Goal: Find specific page/section: Find specific page/section

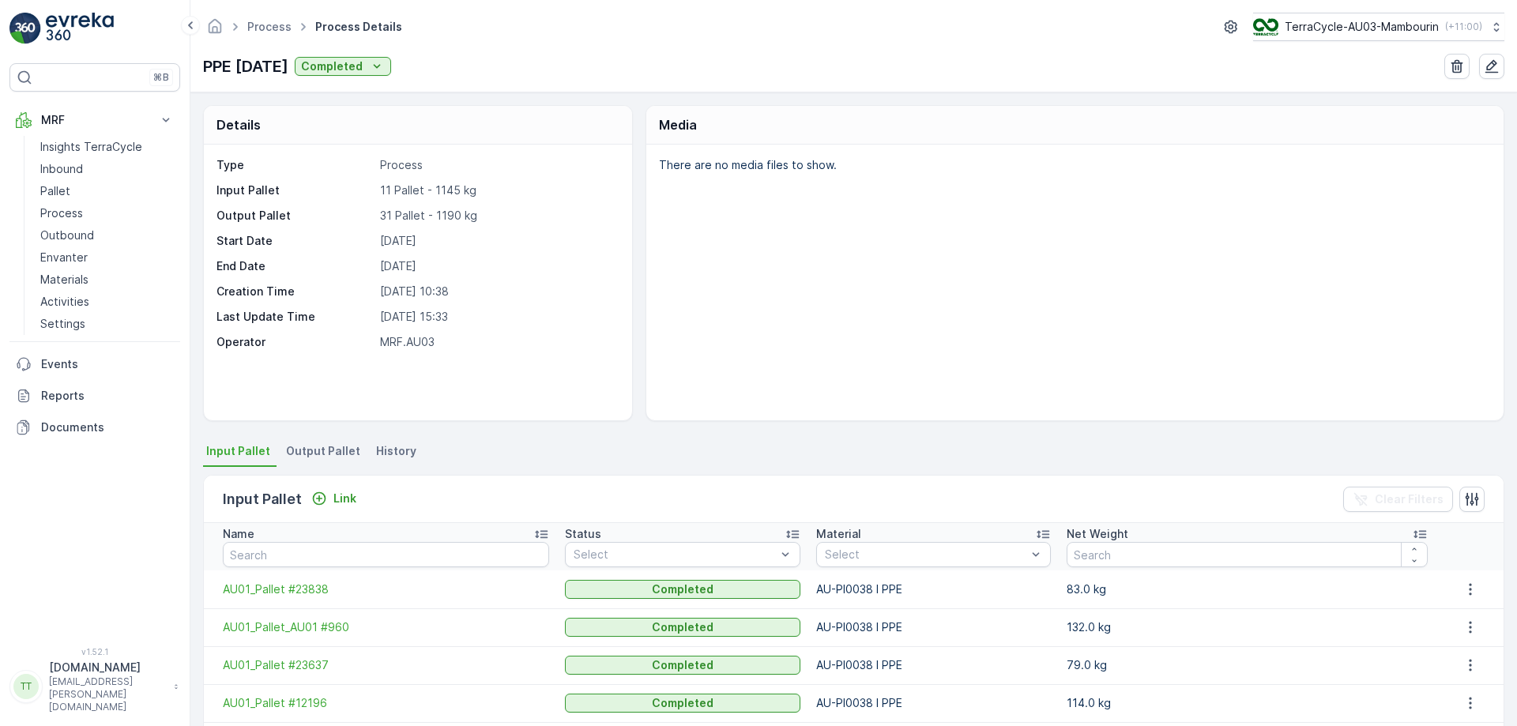
click at [1327, 24] on p "TerraCycle-AU03-Mambourin" at bounding box center [1362, 27] width 154 height 16
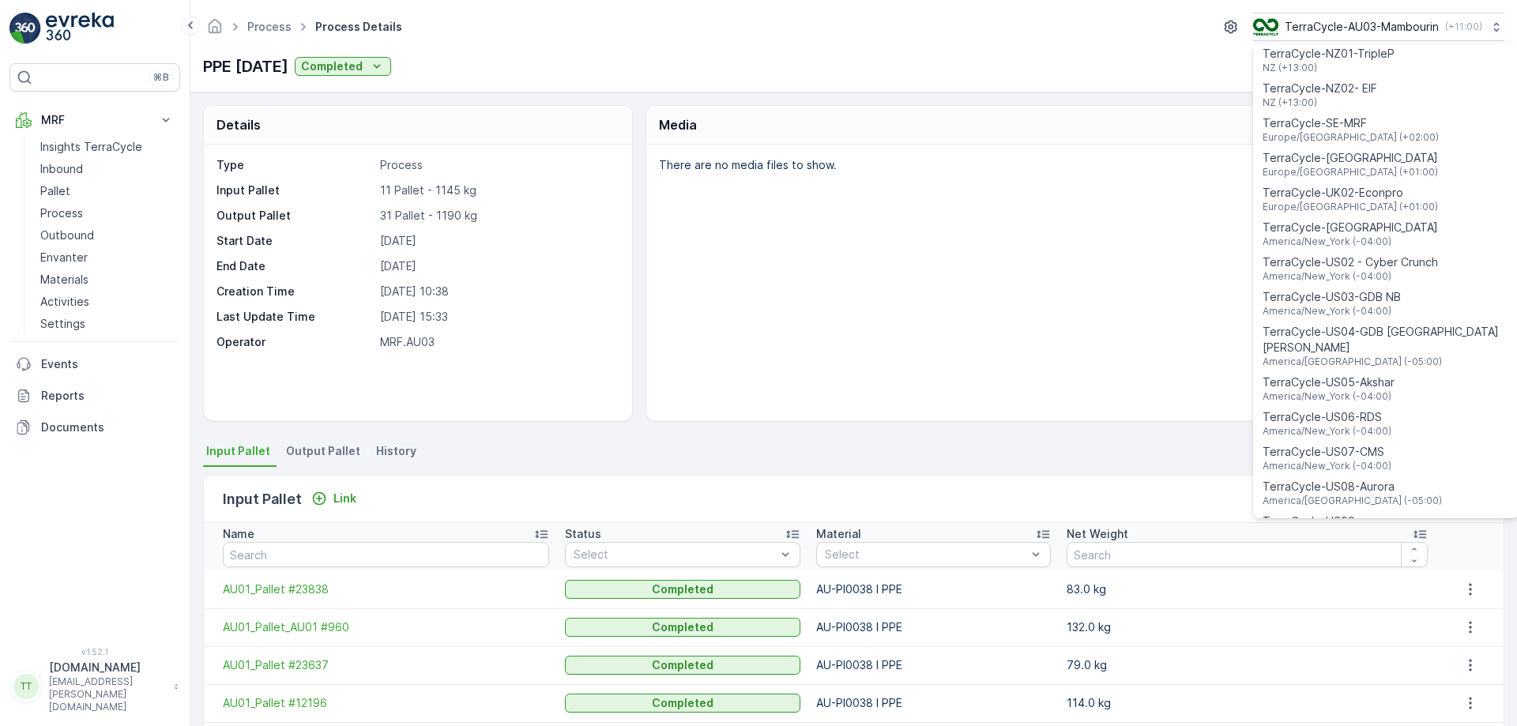
scroll to position [1135, 0]
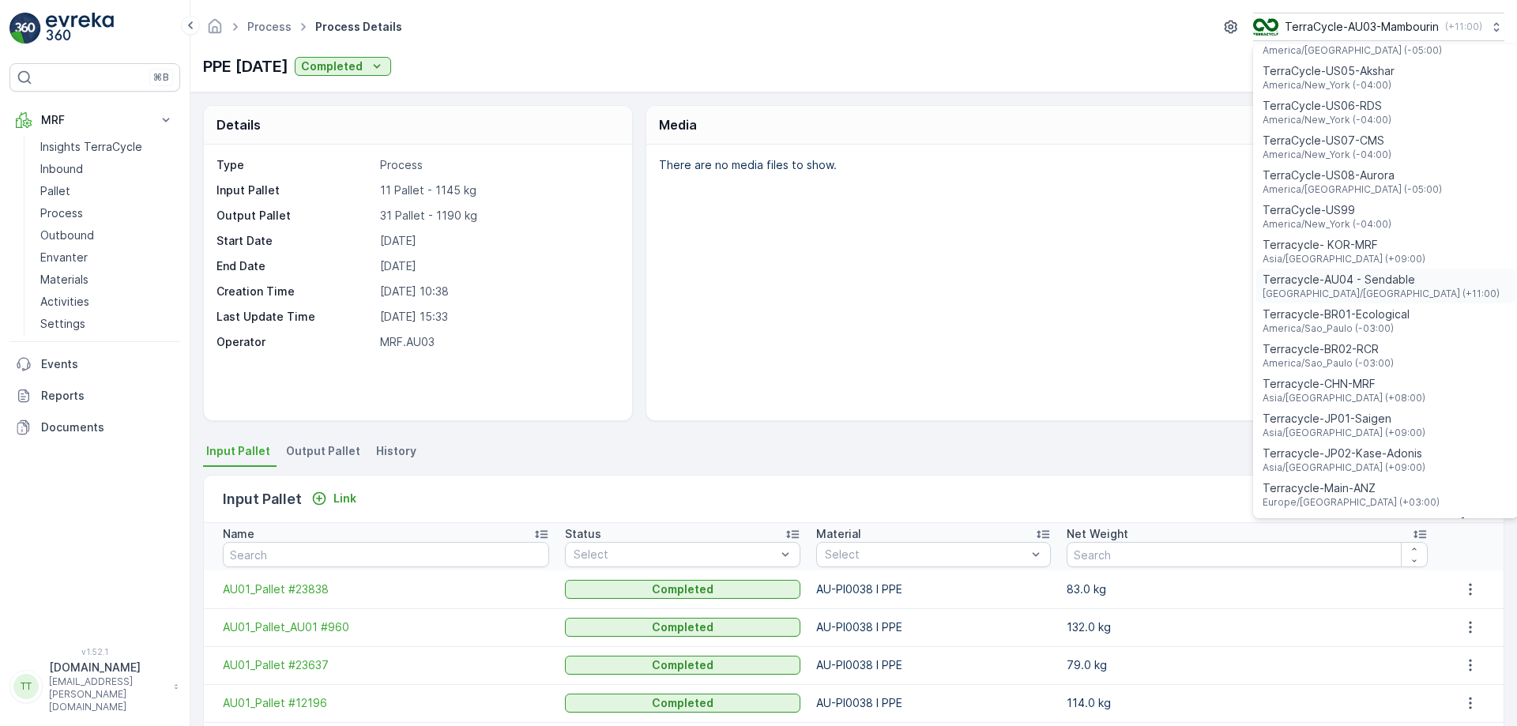
click at [1375, 288] on span "Australia/Sydney (+11:00)" at bounding box center [1380, 294] width 237 height 13
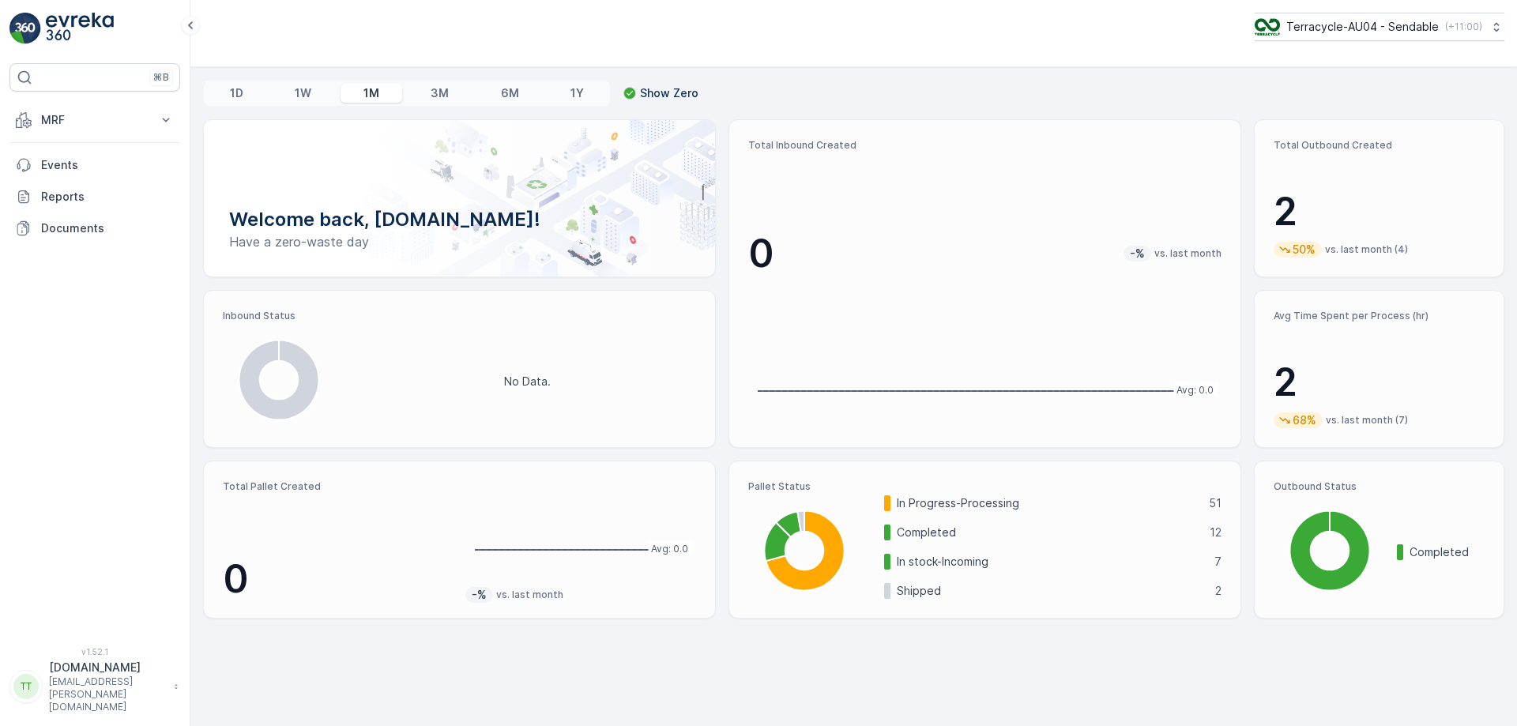
click at [126, 127] on p "MRF" at bounding box center [94, 120] width 107 height 16
click at [73, 213] on p "Process" at bounding box center [61, 213] width 43 height 16
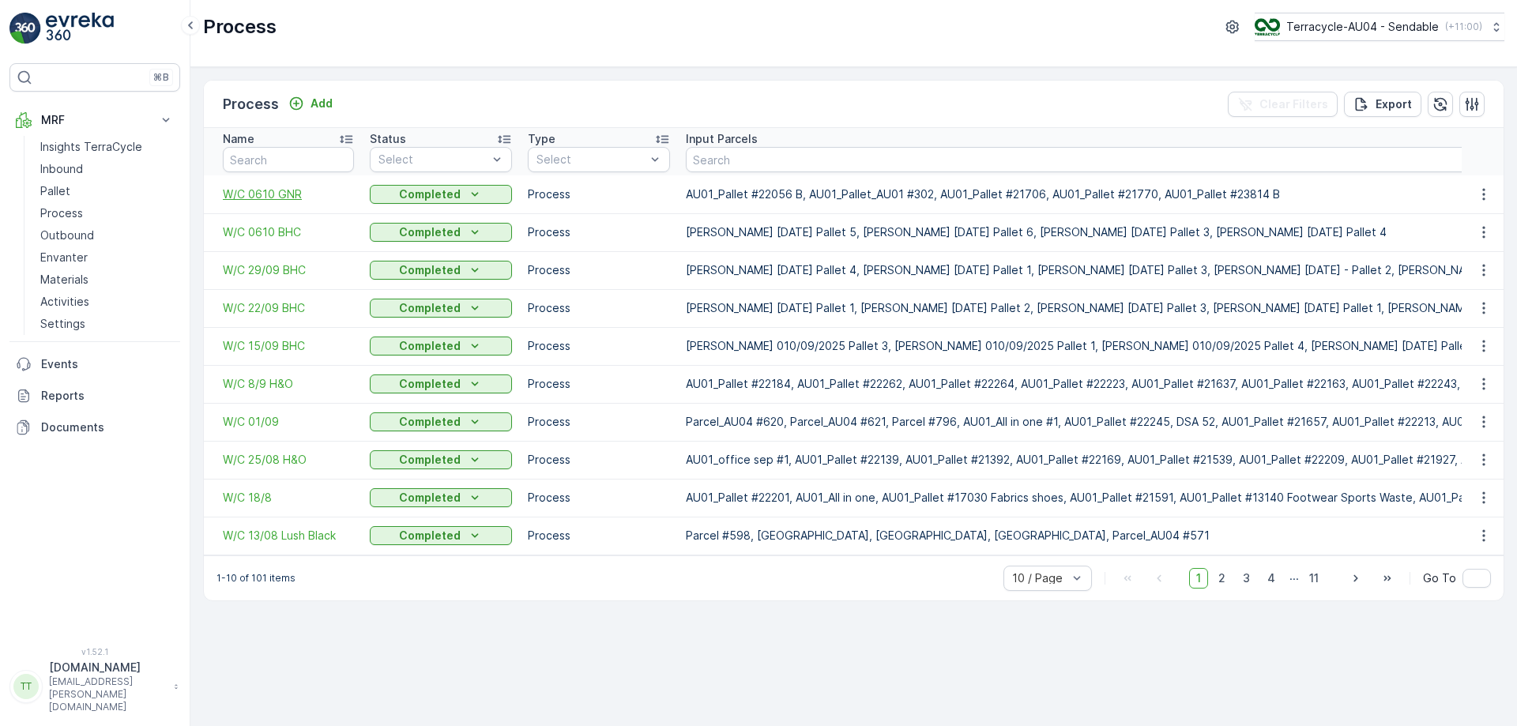
click at [277, 201] on span "W/C 0610 GNR" at bounding box center [288, 194] width 131 height 16
